Goal: Transaction & Acquisition: Purchase product/service

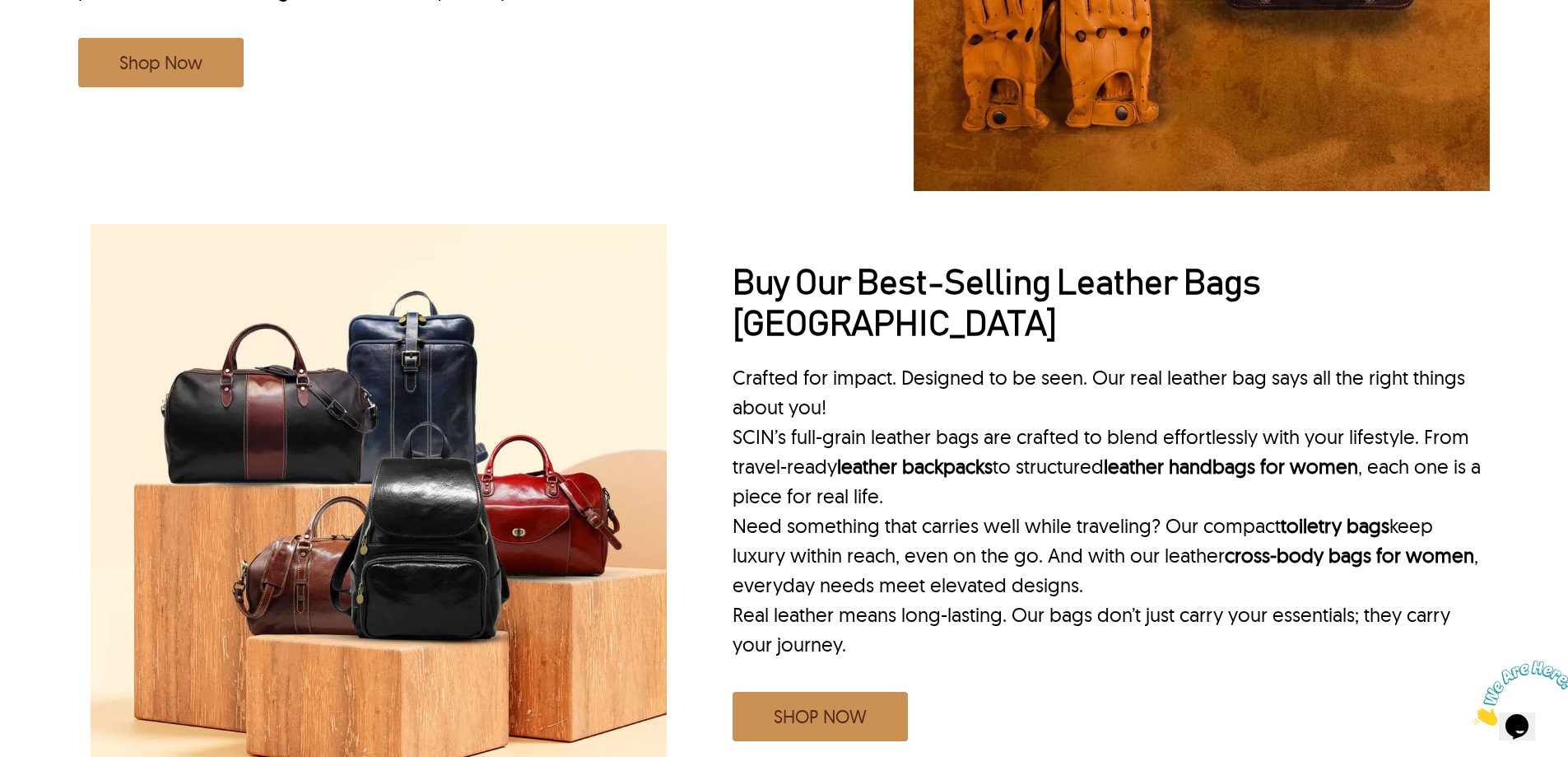
scroll to position [1730, 0]
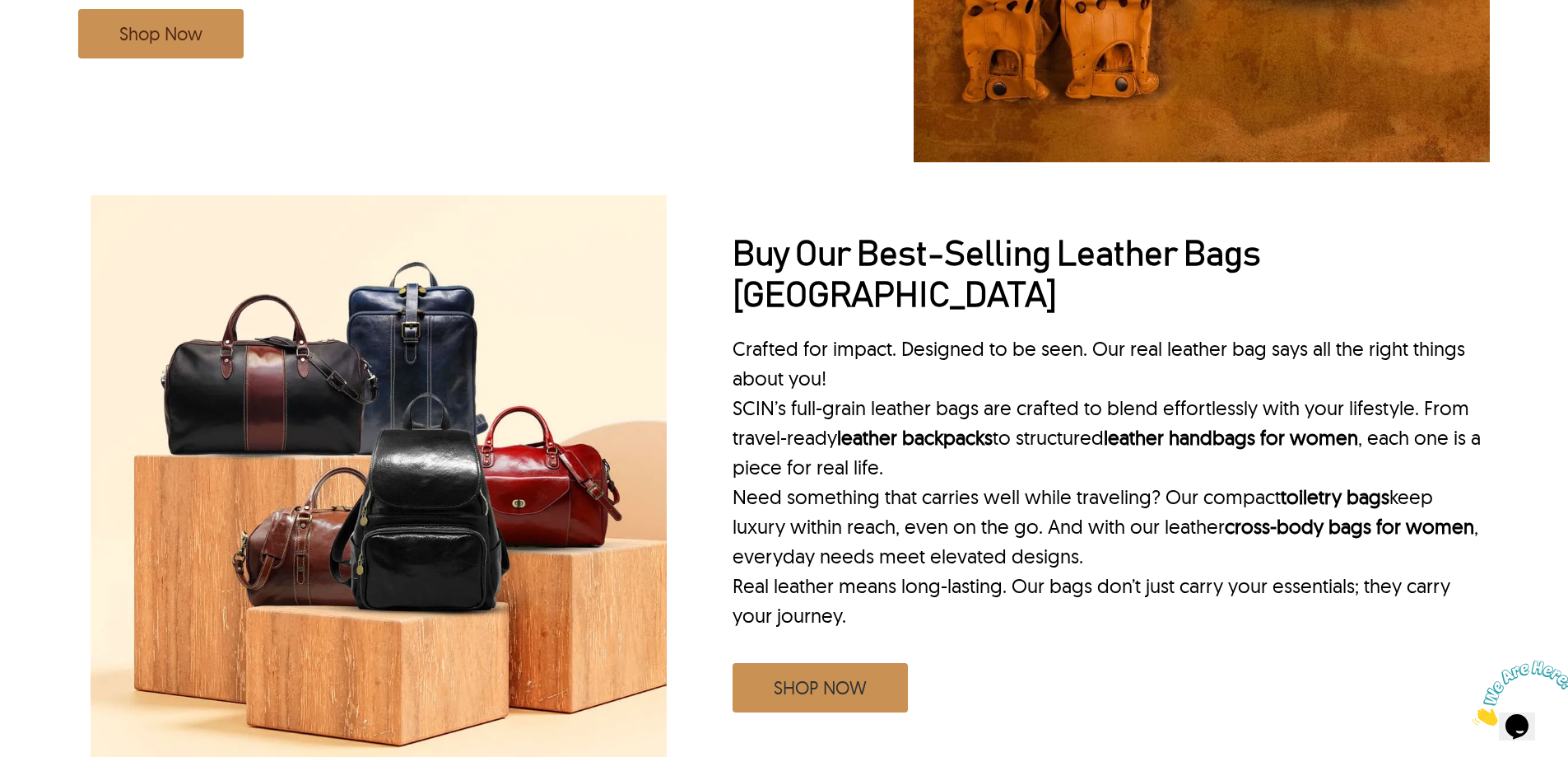
click at [876, 663] on link "SHOP NOW" at bounding box center [820, 687] width 175 height 49
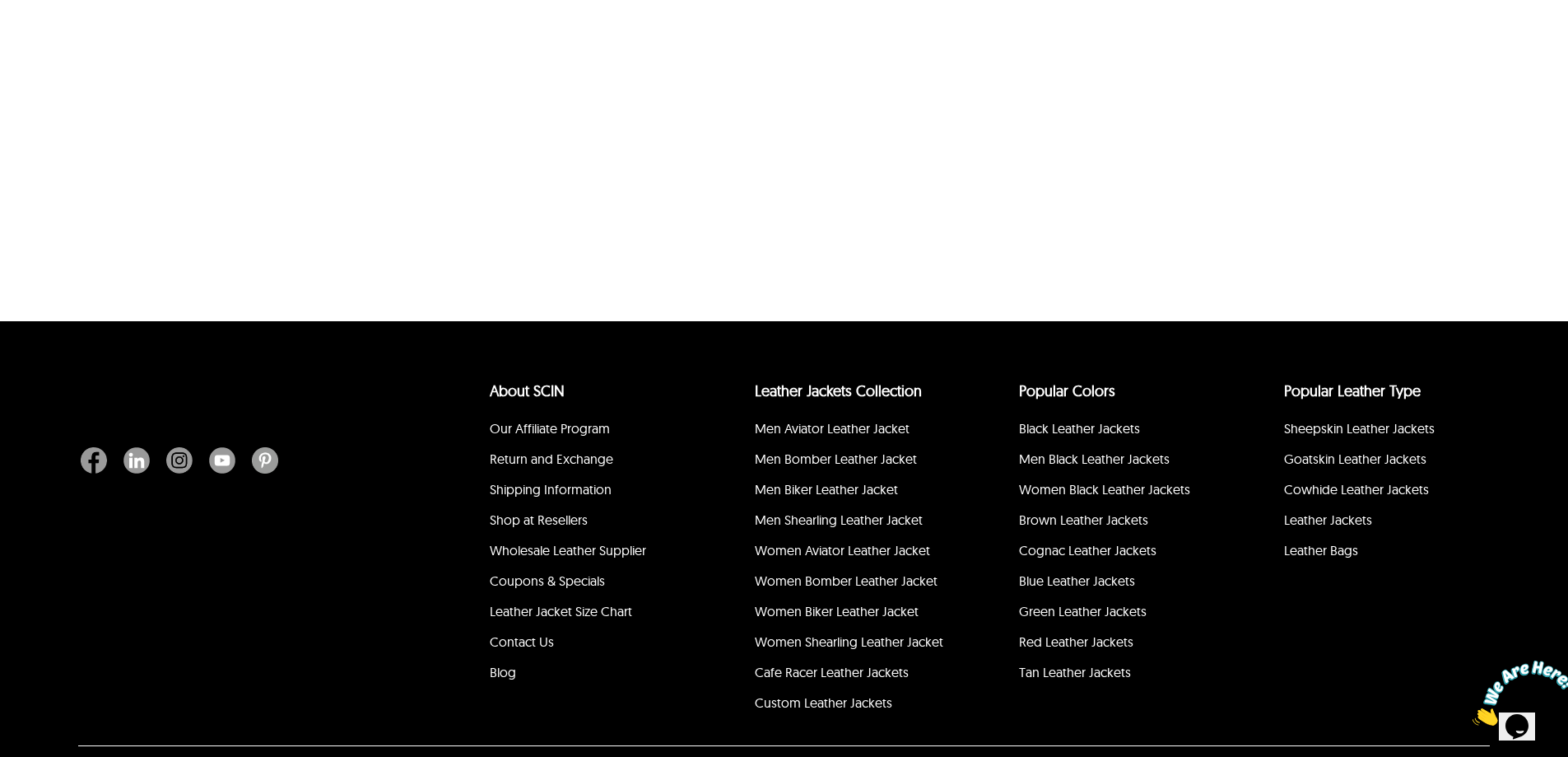
select select "********"
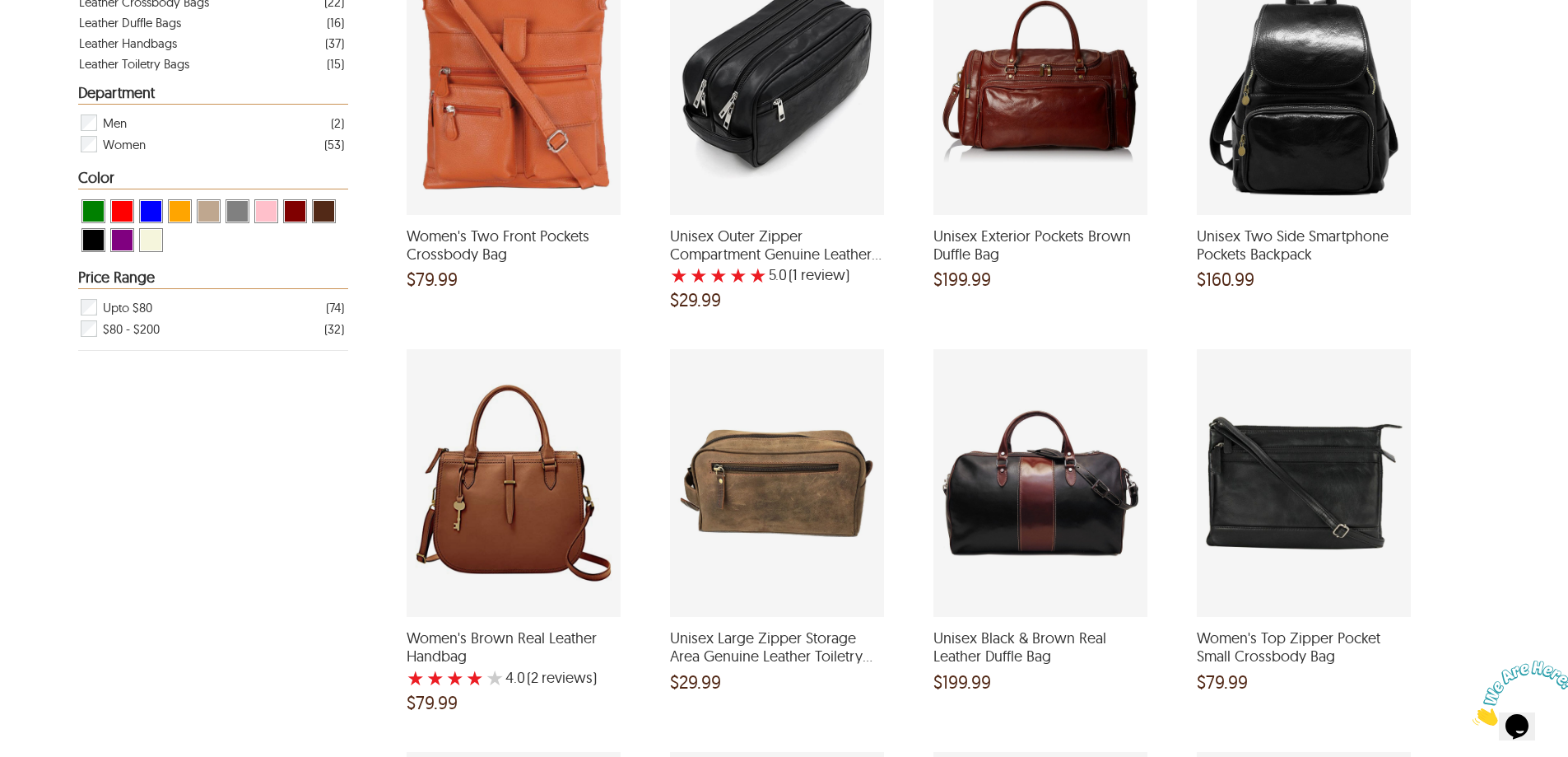
scroll to position [494, 0]
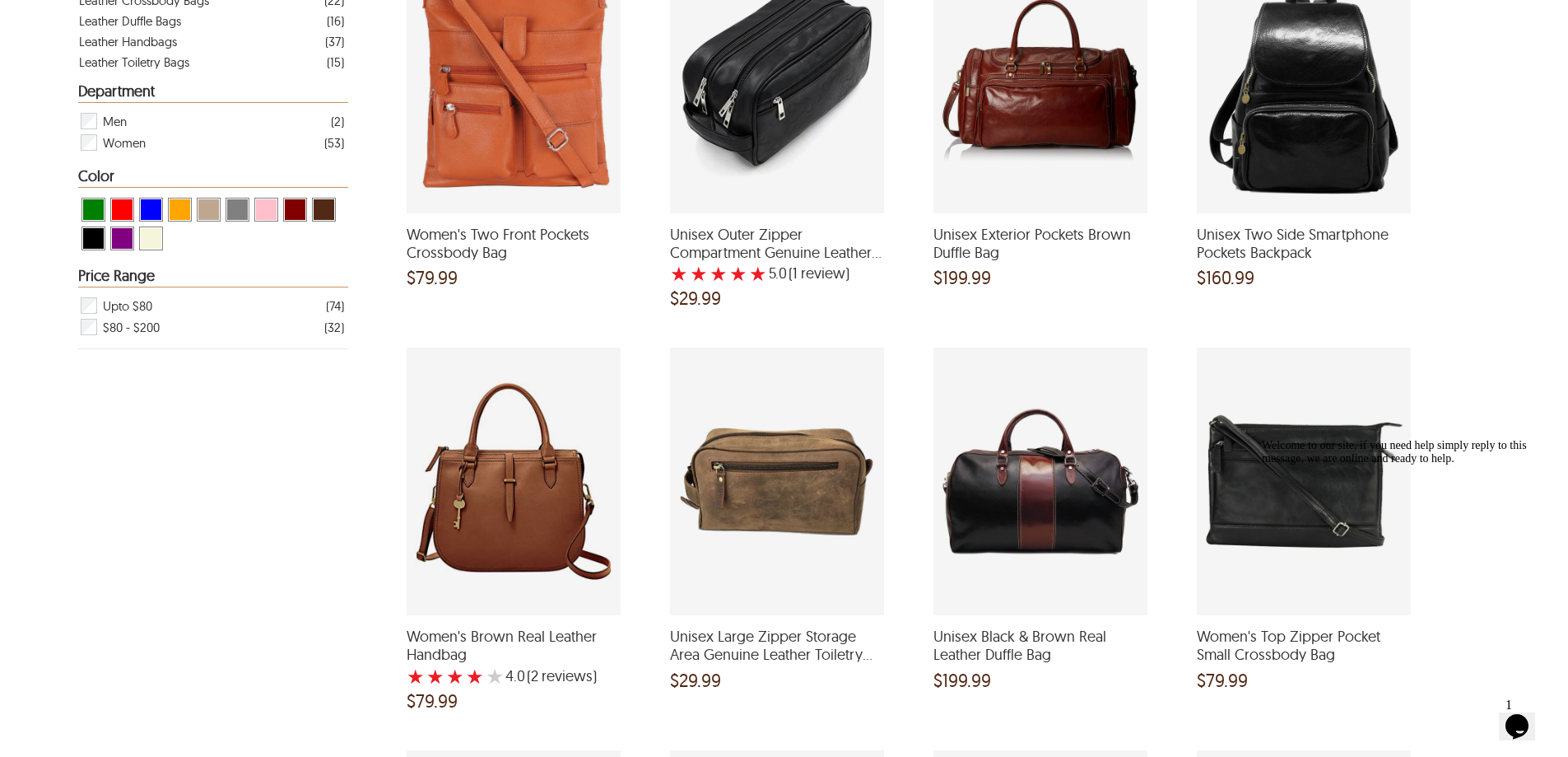
click at [261, 215] on span "View Pink Leather Bags" at bounding box center [266, 209] width 21 height 21
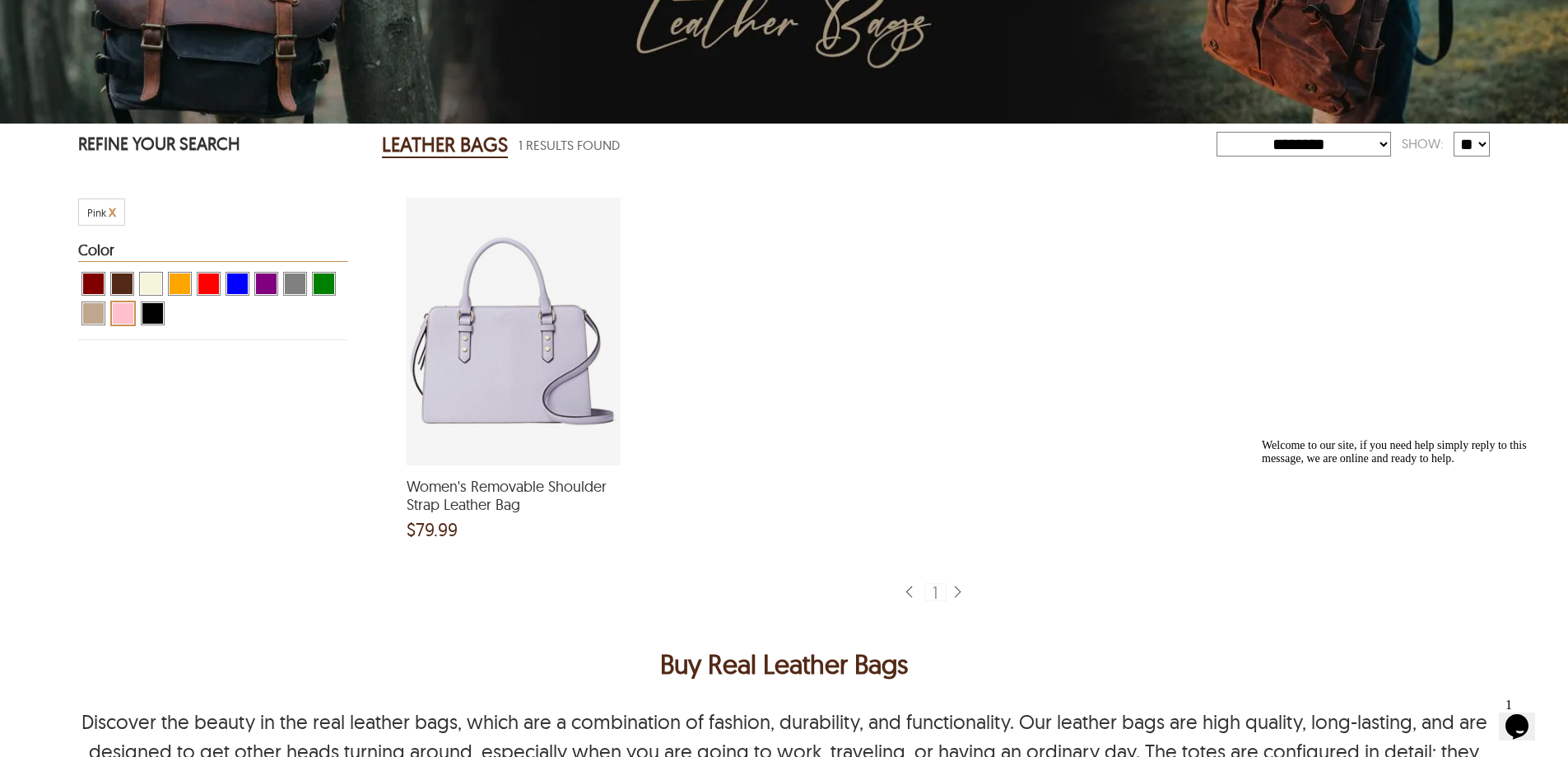
scroll to position [212, 0]
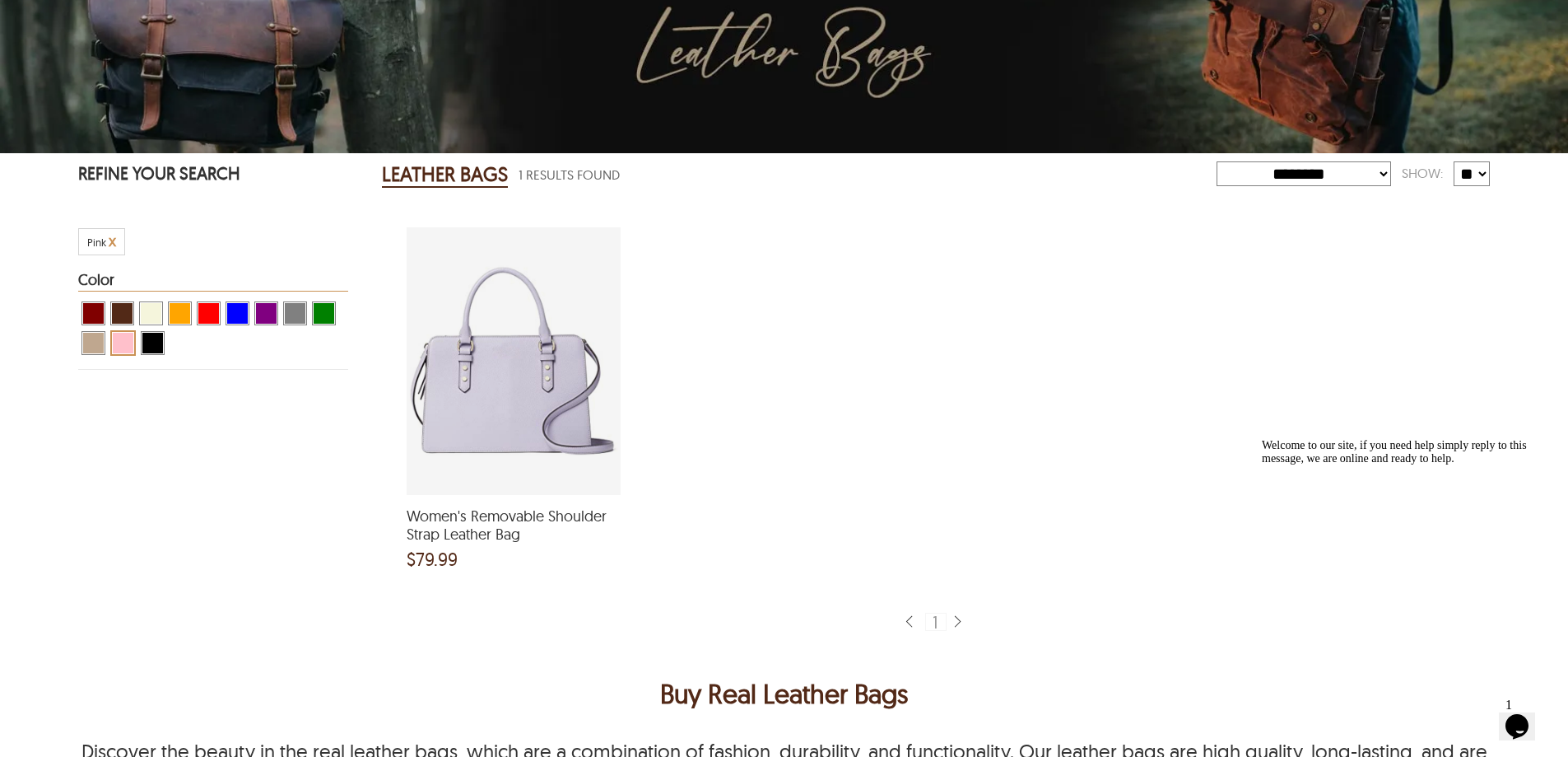
click at [566, 422] on div "Women's Removable Shoulder Strap Leather Bag and a price of $79.99" at bounding box center [514, 361] width 214 height 267
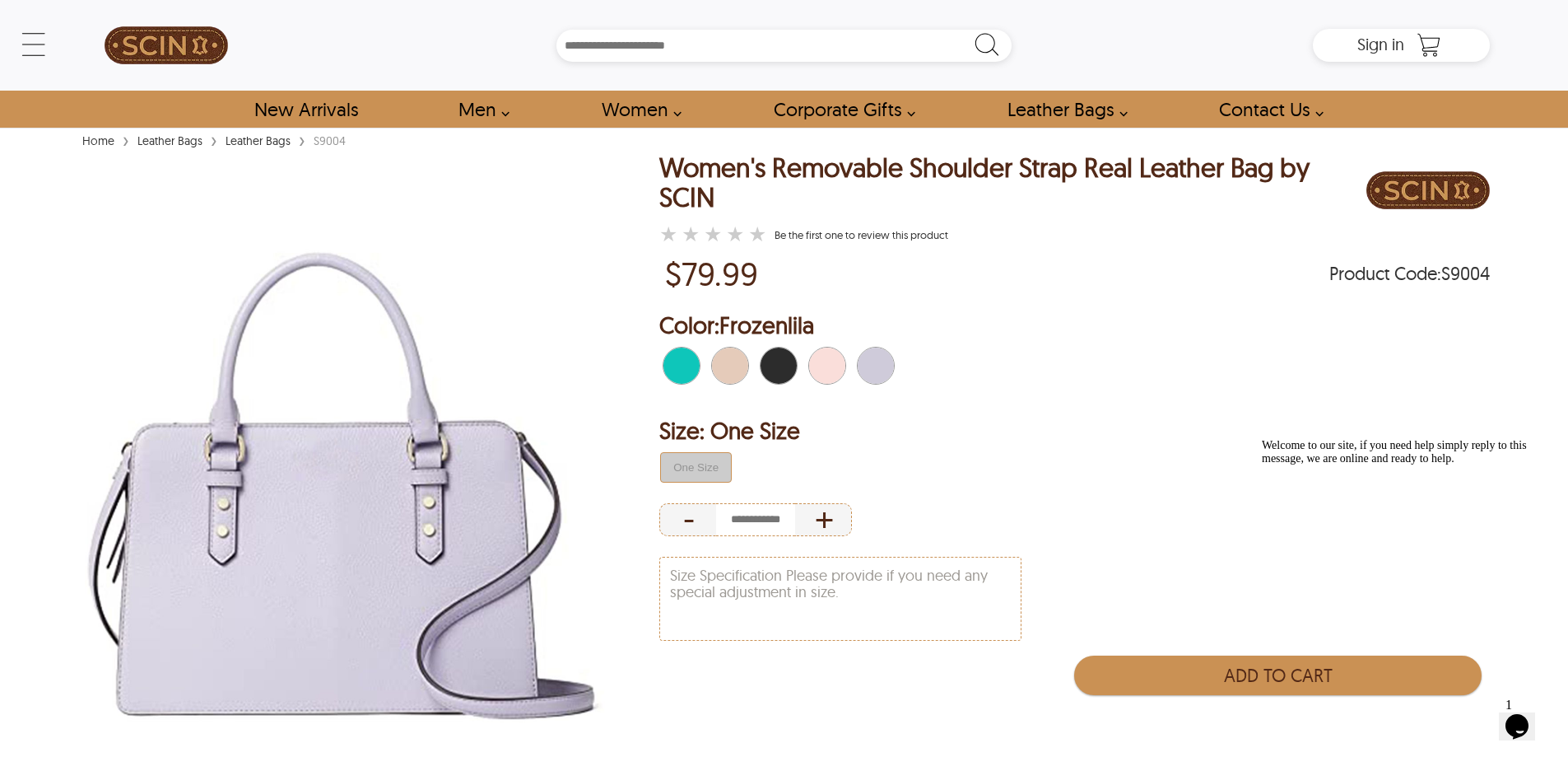
click at [837, 369] on span "Light Pink" at bounding box center [832, 365] width 11 height 36
click at [837, 368] on span "Light Pink" at bounding box center [832, 365] width 11 height 36
click at [831, 371] on span "Light Pink" at bounding box center [832, 365] width 11 height 36
click at [295, 526] on img at bounding box center [345, 486] width 534 height 667
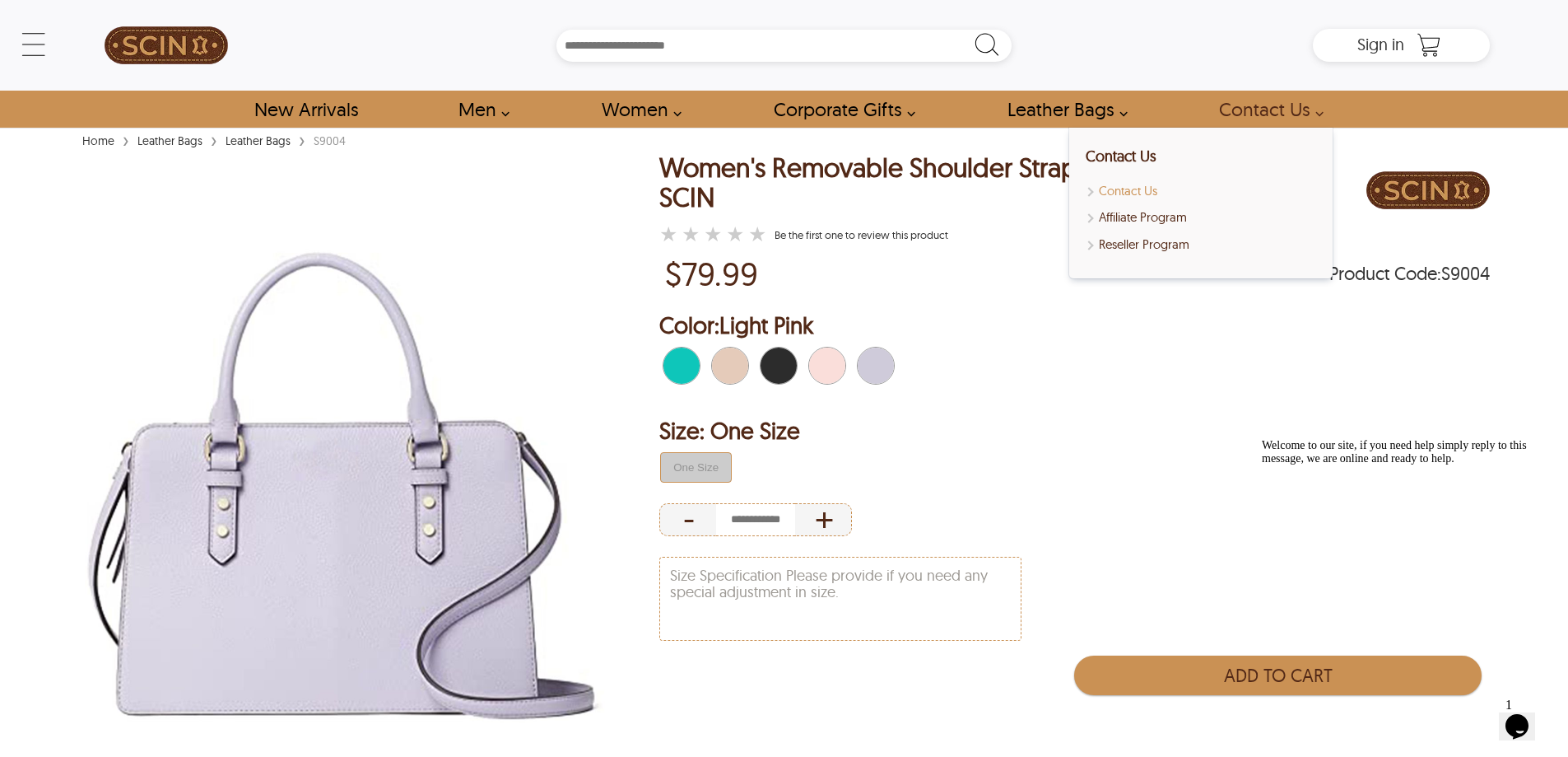
click at [1137, 183] on link "Contact Us" at bounding box center [1201, 191] width 231 height 19
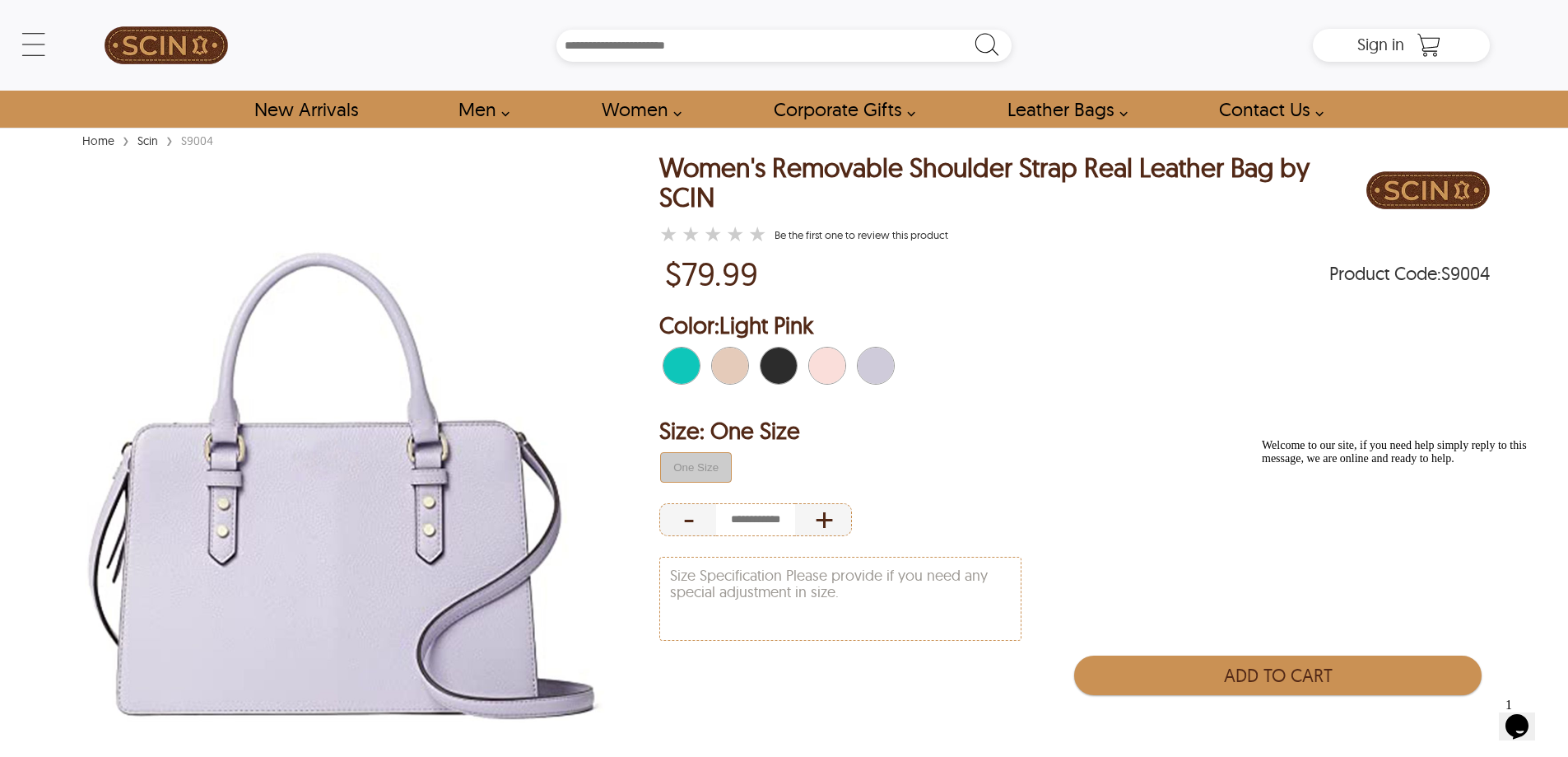
select select "********"
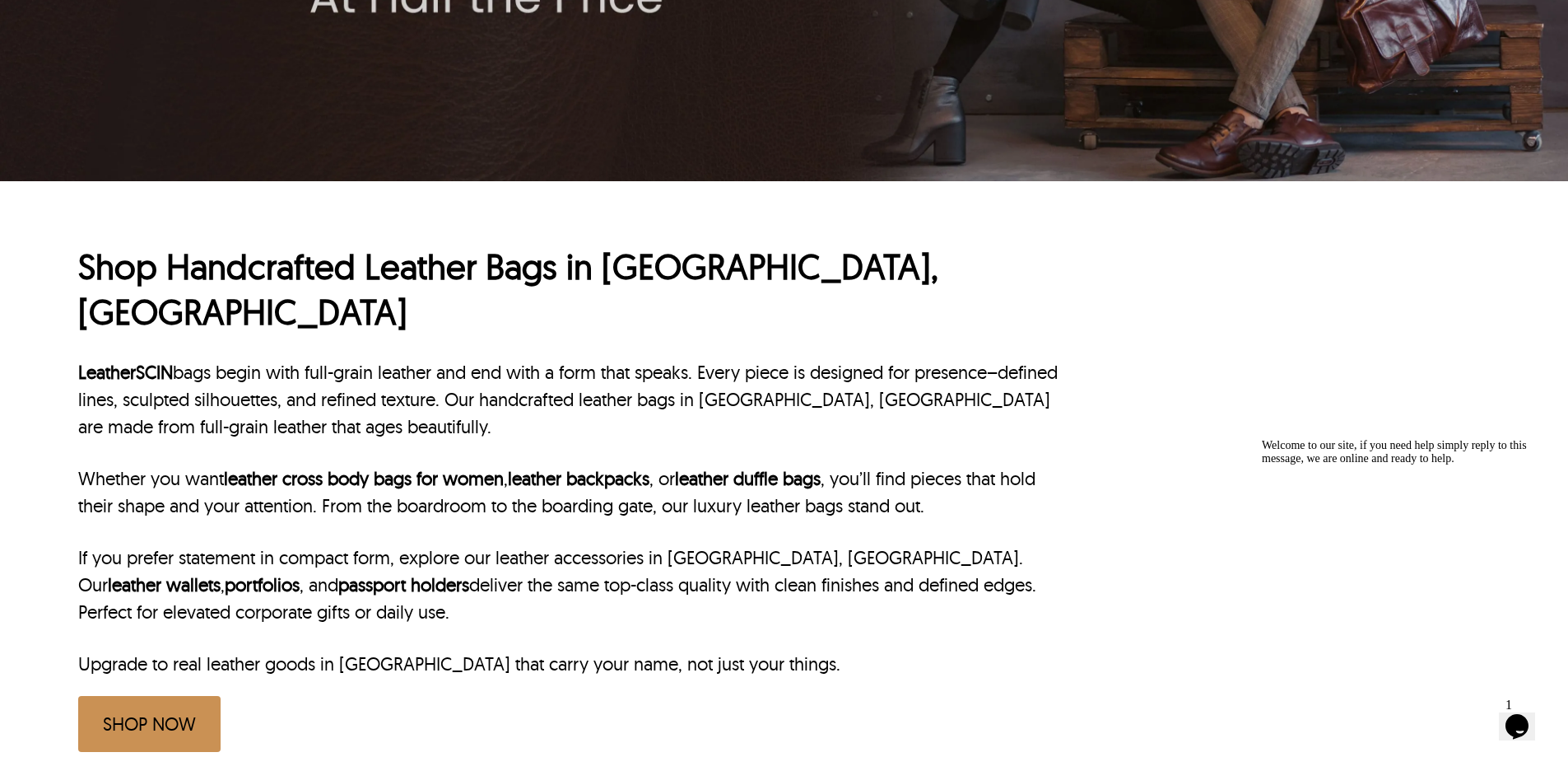
scroll to position [503, 0]
